Goal: Information Seeking & Learning: Learn about a topic

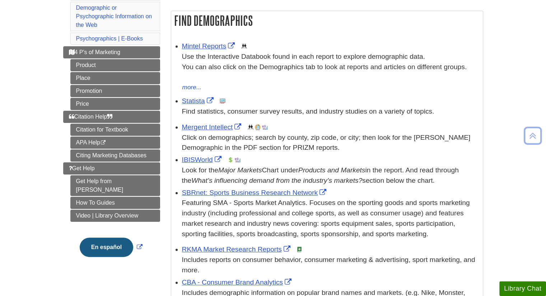
scroll to position [118, 0]
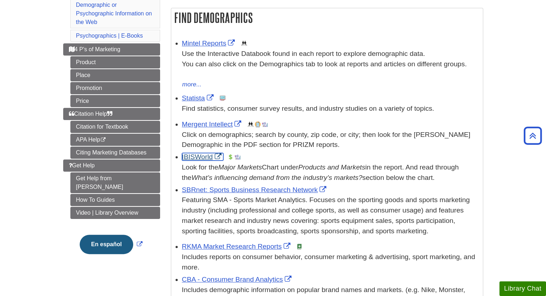
click at [195, 155] on link "IBISWorld" at bounding box center [202, 157] width 41 height 8
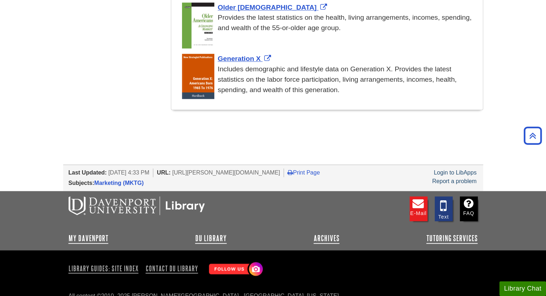
scroll to position [836, 0]
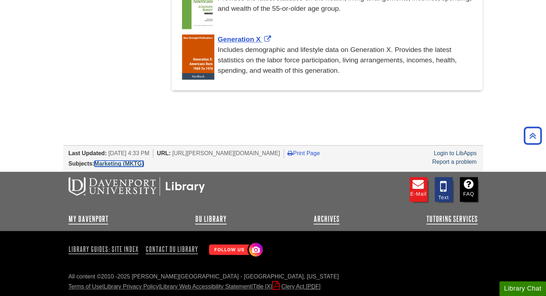
click at [126, 163] on link "Marketing (MKTG)" at bounding box center [119, 164] width 50 height 6
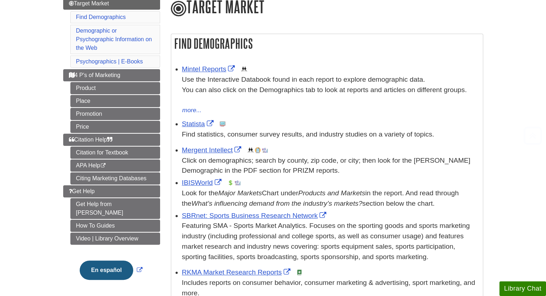
scroll to position [92, 0]
click at [216, 182] on link "IBISWorld" at bounding box center [202, 183] width 41 height 8
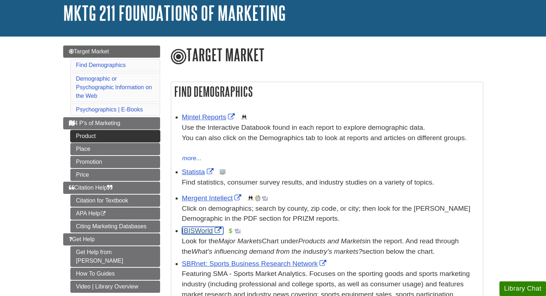
scroll to position [44, 0]
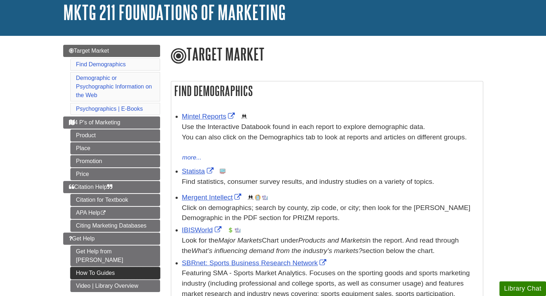
click at [134, 267] on link "How To Guides" at bounding box center [115, 273] width 90 height 12
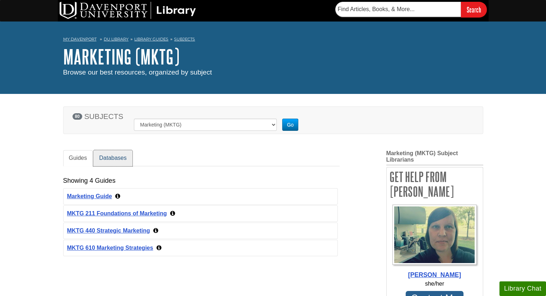
click at [108, 158] on link "Databases" at bounding box center [112, 158] width 39 height 16
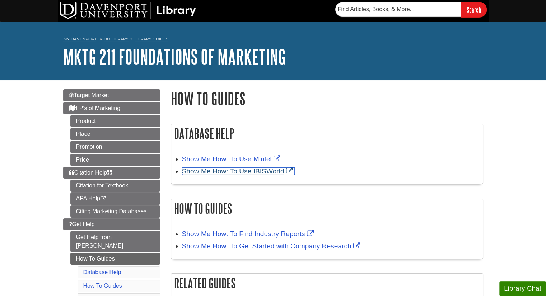
click at [255, 173] on link "Show Me How: To Use IBISWorld" at bounding box center [238, 172] width 113 height 8
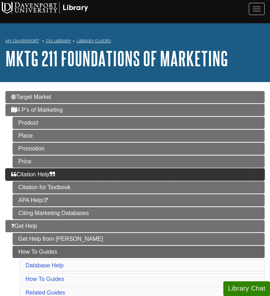
click at [36, 169] on link "Citation Help" at bounding box center [134, 175] width 259 height 12
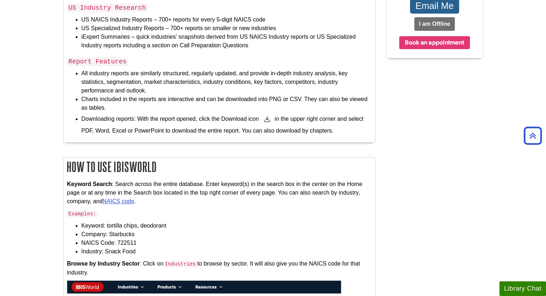
scroll to position [272, 0]
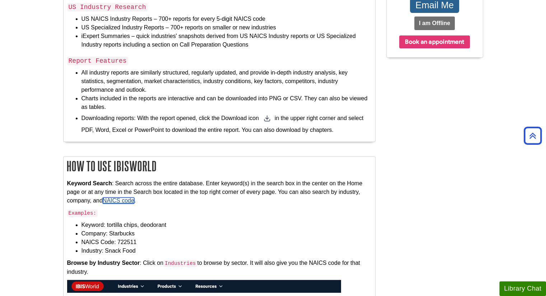
click at [126, 198] on link "NAICS code" at bounding box center [119, 201] width 32 height 6
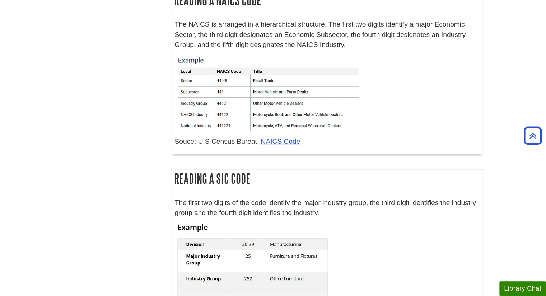
scroll to position [212, 0]
click at [284, 145] on link "NAICS Code" at bounding box center [280, 143] width 39 height 8
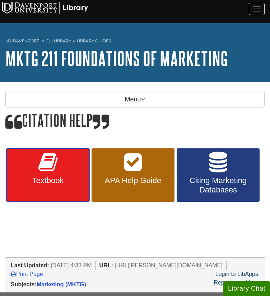
click at [47, 176] on span "Textbook" at bounding box center [48, 180] width 72 height 9
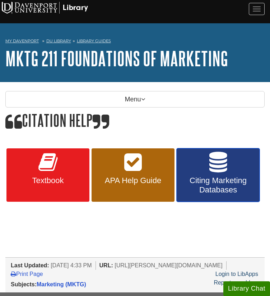
click at [226, 178] on span "Citing Marketing Databases" at bounding box center [218, 185] width 72 height 19
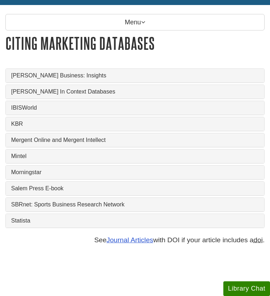
scroll to position [78, 0]
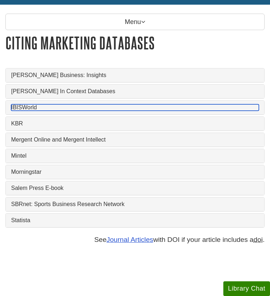
click at [46, 104] on link "IBISWorld" at bounding box center [135, 107] width 248 height 6
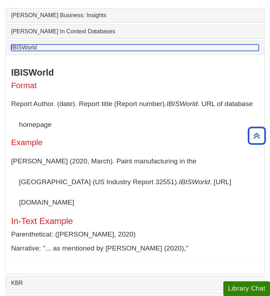
scroll to position [0, 0]
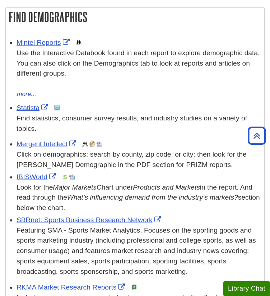
scroll to position [141, 0]
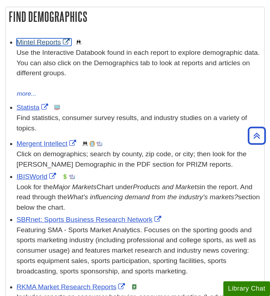
click at [67, 38] on link "Mintel Reports" at bounding box center [44, 42] width 55 height 8
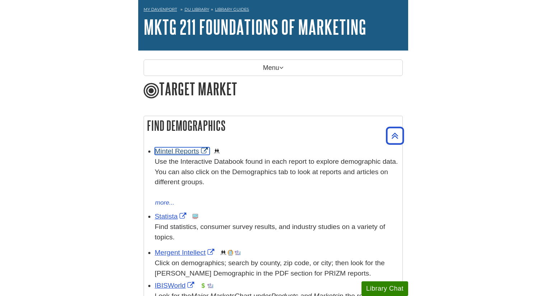
scroll to position [0, 0]
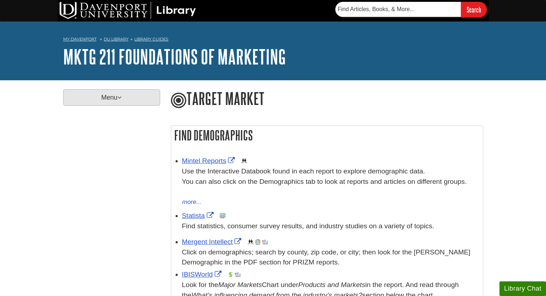
click at [121, 100] on icon at bounding box center [119, 97] width 4 height 6
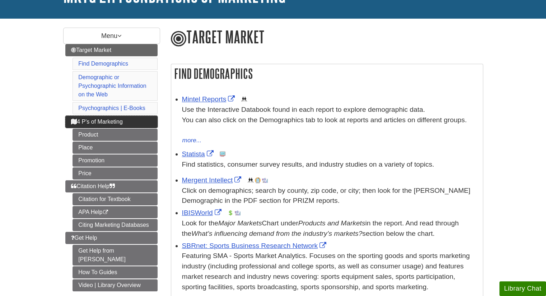
scroll to position [63, 0]
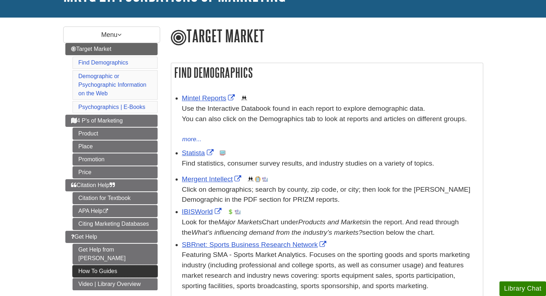
click at [116, 266] on link "How To Guides" at bounding box center [114, 272] width 85 height 12
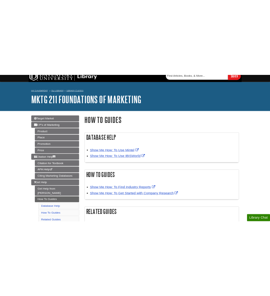
scroll to position [8, 0]
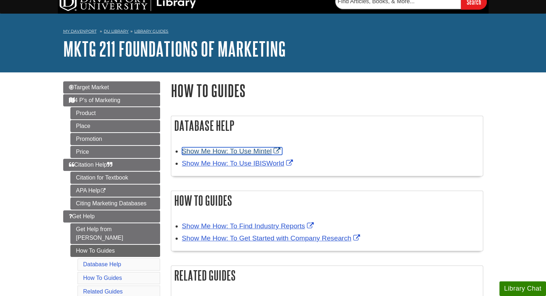
click at [267, 152] on link "Show Me How: To Use Mintel" at bounding box center [232, 151] width 100 height 8
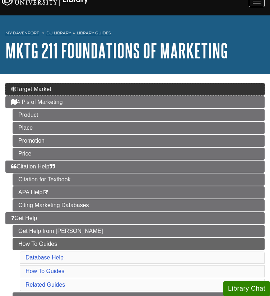
click at [46, 86] on span "Target Market" at bounding box center [31, 89] width 40 height 6
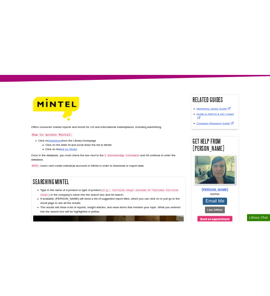
scroll to position [70, 0]
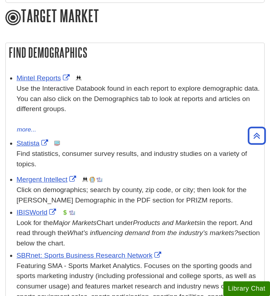
scroll to position [103, 0]
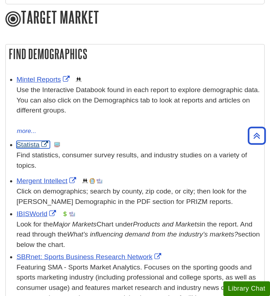
click at [44, 141] on link "Statista" at bounding box center [33, 145] width 33 height 8
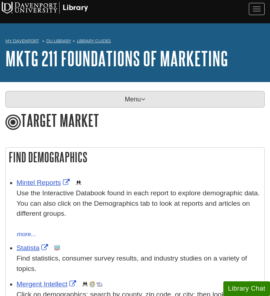
click at [112, 92] on p "Menu" at bounding box center [134, 99] width 259 height 17
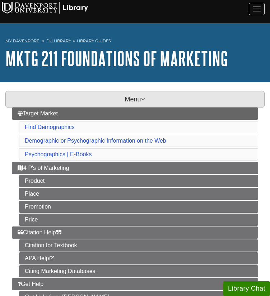
click at [112, 92] on p "Menu" at bounding box center [134, 99] width 259 height 17
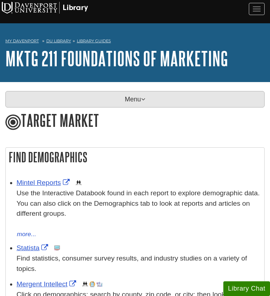
click at [121, 92] on p "Menu" at bounding box center [134, 99] width 259 height 17
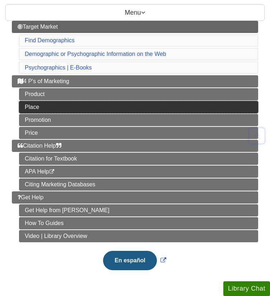
scroll to position [88, 0]
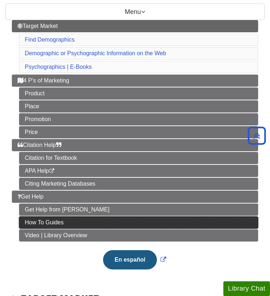
click at [80, 217] on link "How To Guides" at bounding box center [138, 223] width 239 height 12
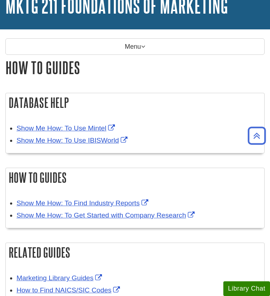
scroll to position [49, 0]
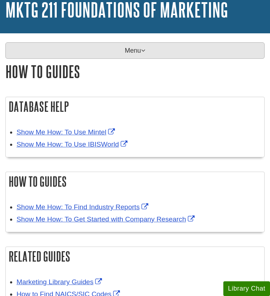
click at [126, 43] on p "Menu" at bounding box center [134, 50] width 259 height 17
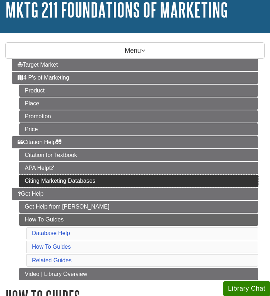
click at [81, 175] on link "Citing Marketing Databases" at bounding box center [138, 181] width 239 height 12
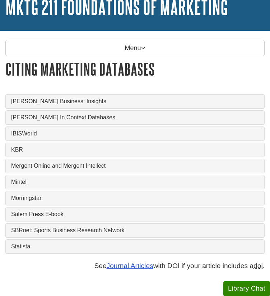
scroll to position [52, 0]
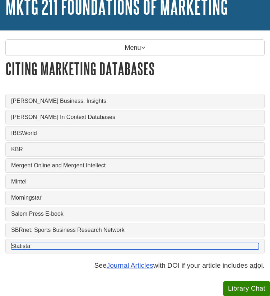
click at [20, 243] on link "Statista" at bounding box center [135, 246] width 248 height 6
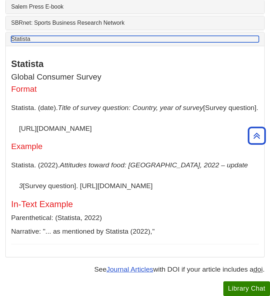
scroll to position [259, 0]
